Goal: Task Accomplishment & Management: Manage account settings

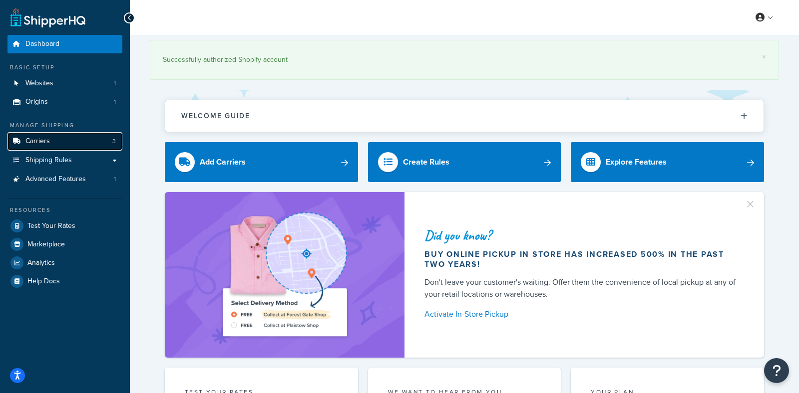
click at [63, 137] on link "Carriers 3" at bounding box center [64, 141] width 115 height 18
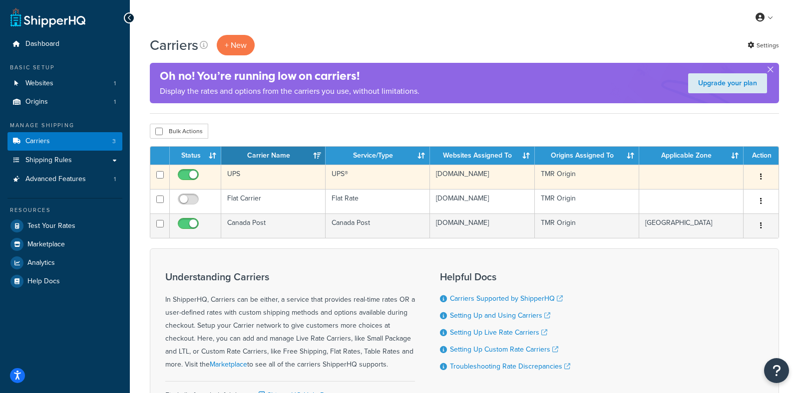
click at [268, 169] on td "UPS" at bounding box center [273, 177] width 104 height 24
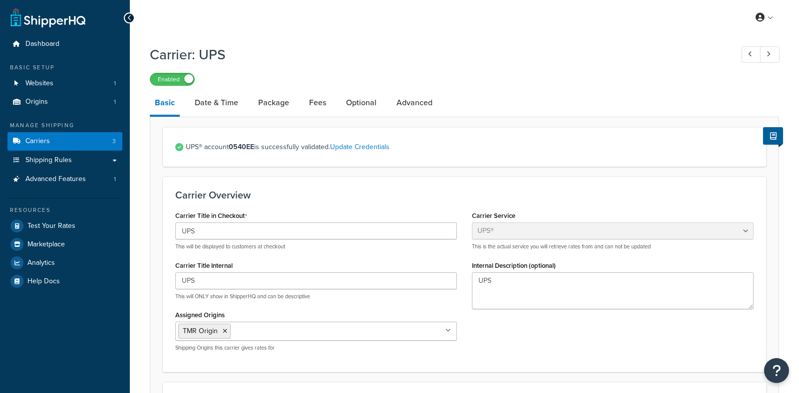
select select "ups"
select select "can"
click at [216, 109] on link "Date & Time" at bounding box center [216, 103] width 53 height 24
select select "yMMMEd"
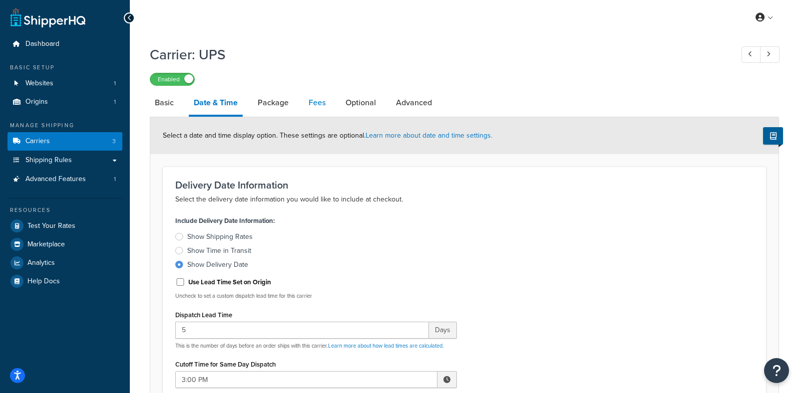
click at [320, 101] on link "Fees" at bounding box center [316, 103] width 27 height 24
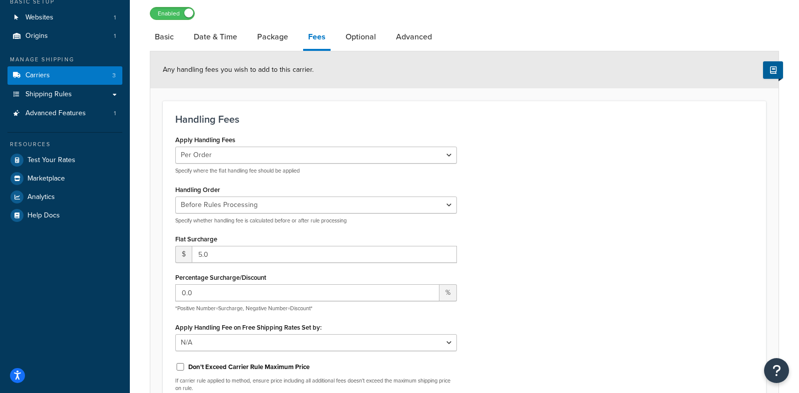
scroll to position [67, 0]
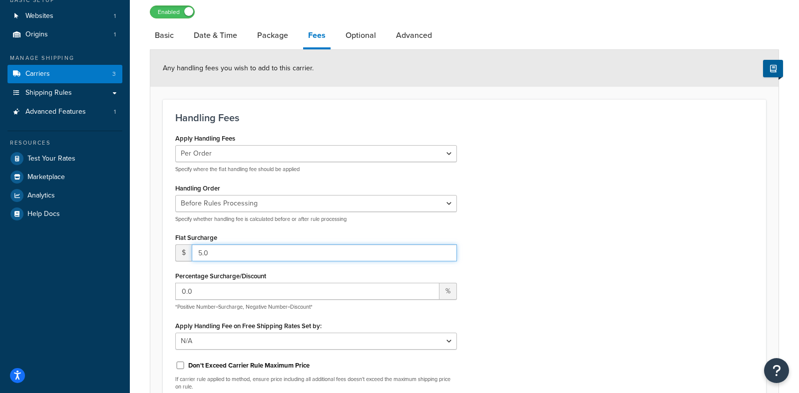
click at [215, 253] on input "5.0" at bounding box center [324, 253] width 265 height 17
type input "5"
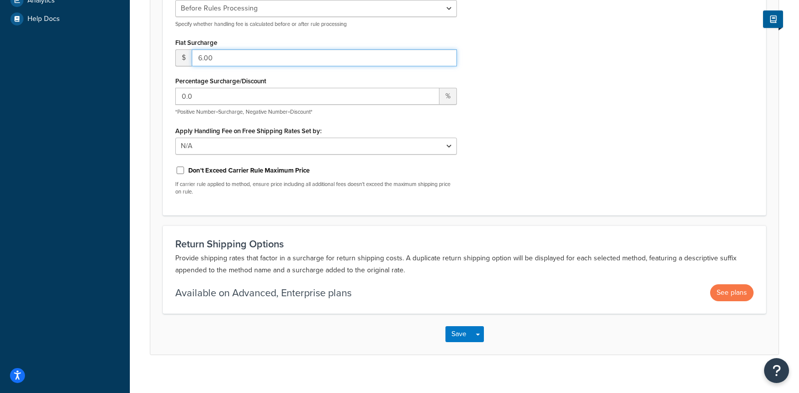
scroll to position [276, 0]
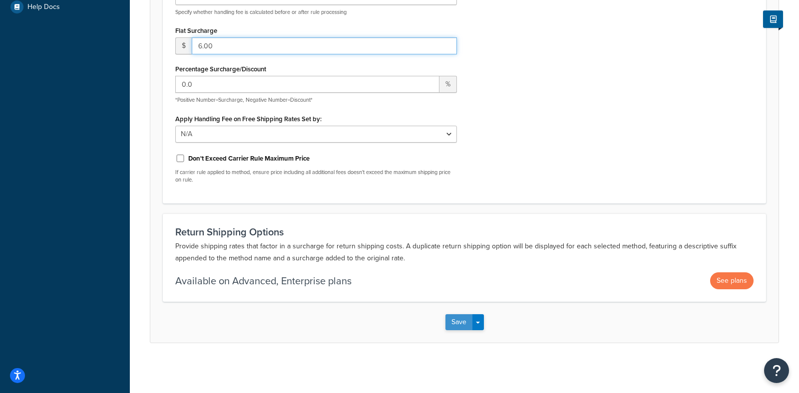
type input "6.00"
click at [451, 318] on button "Save" at bounding box center [458, 322] width 27 height 16
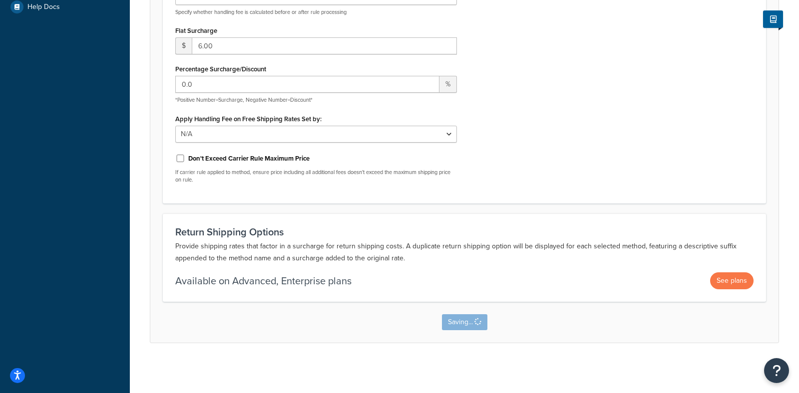
scroll to position [0, 0]
